Goal: Transaction & Acquisition: Purchase product/service

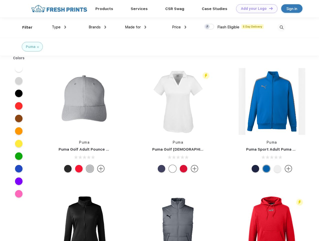
click at [255, 9] on link "Add your Logo Design Tool" at bounding box center [256, 8] width 41 height 9
click at [0, 0] on div "Design Tool" at bounding box center [0, 0] width 0 height 0
click at [269, 8] on link "Add your Logo Design Tool" at bounding box center [256, 8] width 41 height 9
click at [24, 27] on div "Filter" at bounding box center [27, 28] width 10 height 6
click at [59, 27] on span "Type" at bounding box center [56, 27] width 9 height 5
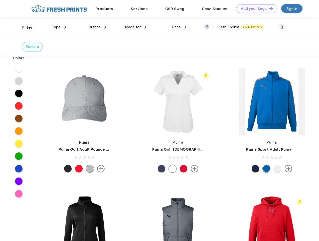
click at [97, 27] on span "Brands" at bounding box center [95, 27] width 12 height 5
click at [136, 27] on span "Made for" at bounding box center [133, 27] width 16 height 5
click at [179, 27] on span "Price" at bounding box center [176, 27] width 9 height 5
click at [210, 27] on div at bounding box center [210, 27] width 10 height 6
click at [208, 27] on input "checkbox" at bounding box center [206, 25] width 3 height 3
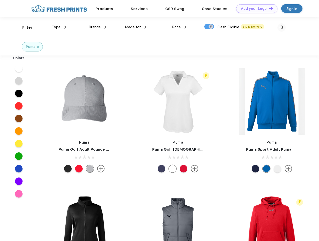
click at [282, 27] on img at bounding box center [282, 27] width 8 height 8
